Goal: Task Accomplishment & Management: Use online tool/utility

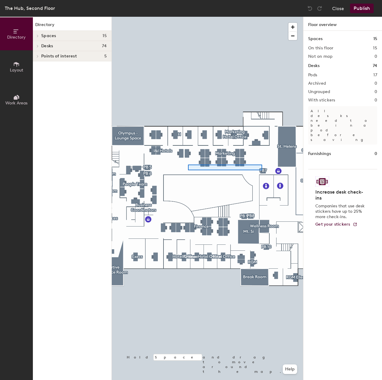
click at [202, 17] on div at bounding box center [207, 17] width 191 height 0
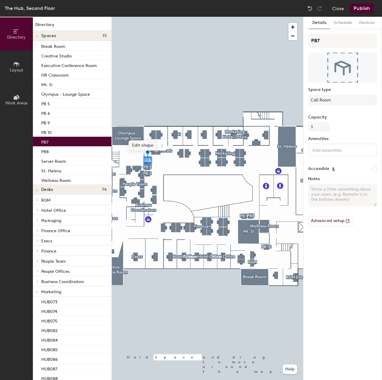
click at [167, 17] on div at bounding box center [207, 17] width 191 height 0
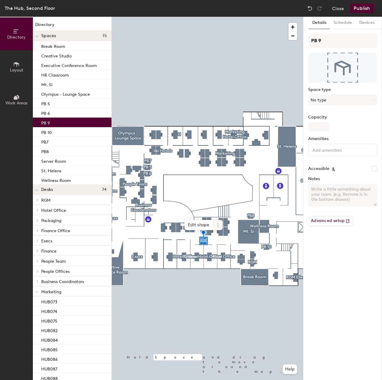
drag, startPoint x: 153, startPoint y: 145, endPoint x: 218, endPoint y: 224, distance: 102.4
click at [218, 224] on icon at bounding box center [217, 223] width 1 height 1
click at [225, 238] on span "Remove from map" at bounding box center [239, 239] width 53 height 10
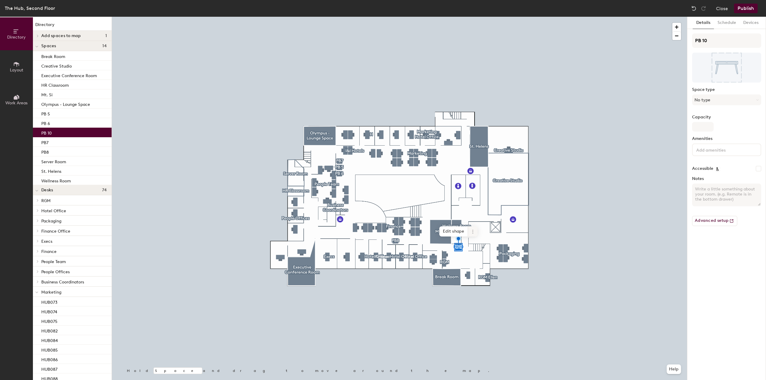
click at [382, 231] on icon at bounding box center [472, 231] width 5 height 5
click at [382, 204] on div "Hold Space and drag to move around the map. Help Edit shape Remove from map Arc…" at bounding box center [399, 198] width 575 height 363
click at [382, 232] on icon at bounding box center [472, 231] width 5 height 5
click at [382, 244] on span "Remove from map" at bounding box center [494, 245] width 53 height 10
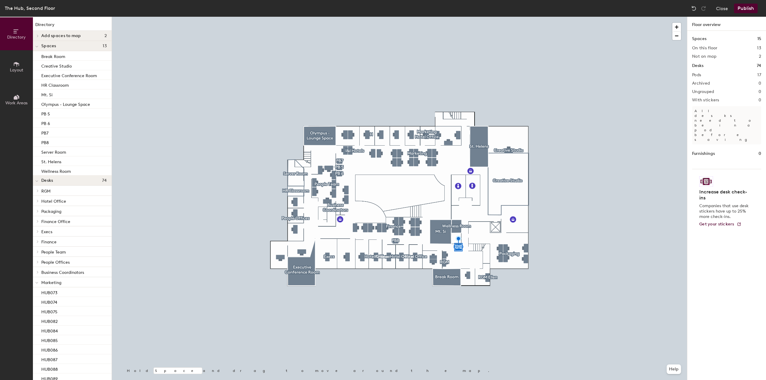
click at [382, 17] on div at bounding box center [399, 17] width 575 height 0
click at [339, 17] on div at bounding box center [399, 17] width 575 height 0
